Goal: Navigation & Orientation: Find specific page/section

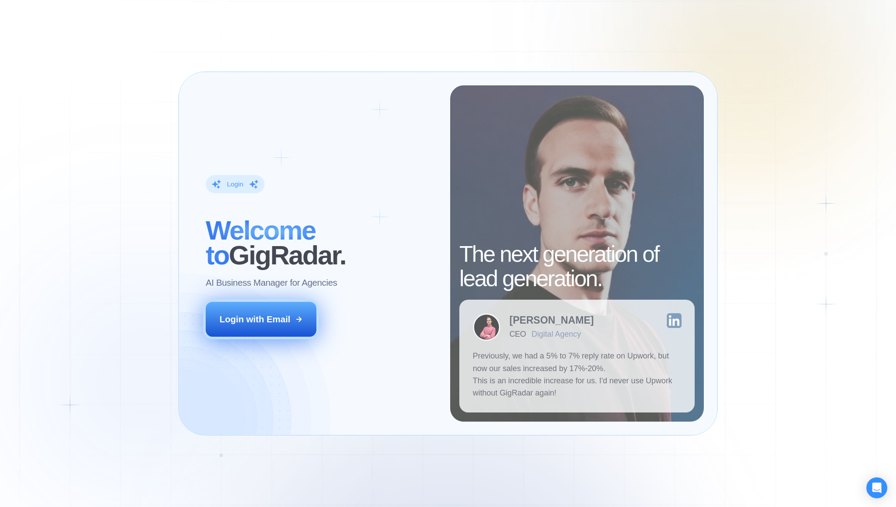
click at [243, 306] on button "Login with Email" at bounding box center [261, 319] width 111 height 35
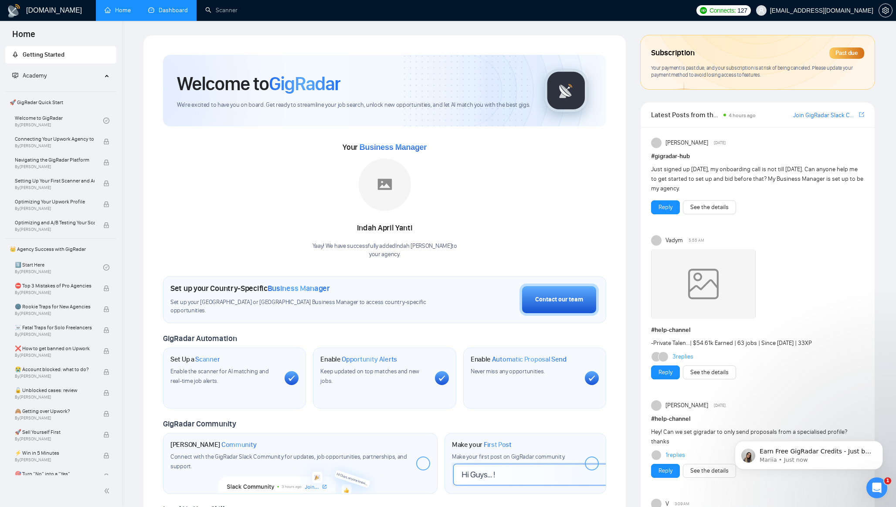
click at [166, 14] on link "Dashboard" at bounding box center [168, 10] width 40 height 7
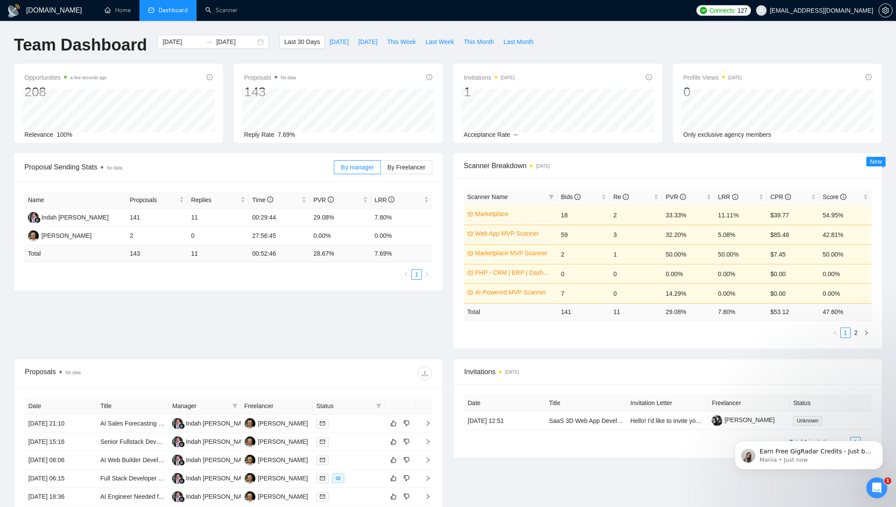
click at [223, 117] on div "Opportunities a few seconds ago 208 2025-08-25 Relevant 2 Relevance 100%" at bounding box center [119, 103] width 220 height 79
